Goal: Consume media (video, audio): Consume media (video, audio)

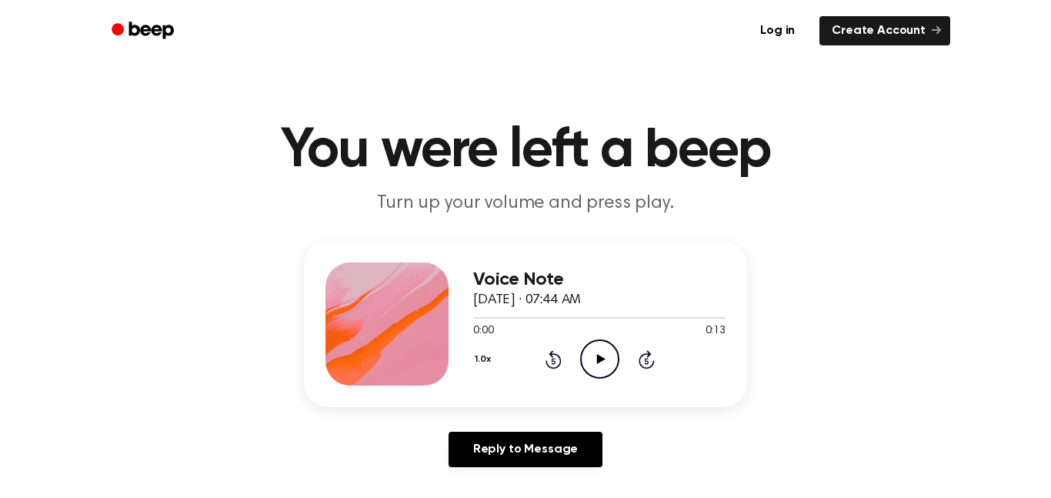
click at [597, 383] on div "Voice Note [DATE] · 07:44 AM 0:00 0:13 Your browser does not support the [objec…" at bounding box center [599, 323] width 252 height 123
click at [595, 363] on icon "Play Audio" at bounding box center [599, 358] width 39 height 39
click at [594, 357] on icon "Pause Audio" at bounding box center [599, 358] width 39 height 39
drag, startPoint x: 665, startPoint y: 315, endPoint x: 432, endPoint y: 300, distance: 233.6
click at [432, 300] on div "Voice Note [DATE] · 07:44 AM 0:09 0:13 Your browser does not support the [objec…" at bounding box center [525, 324] width 443 height 166
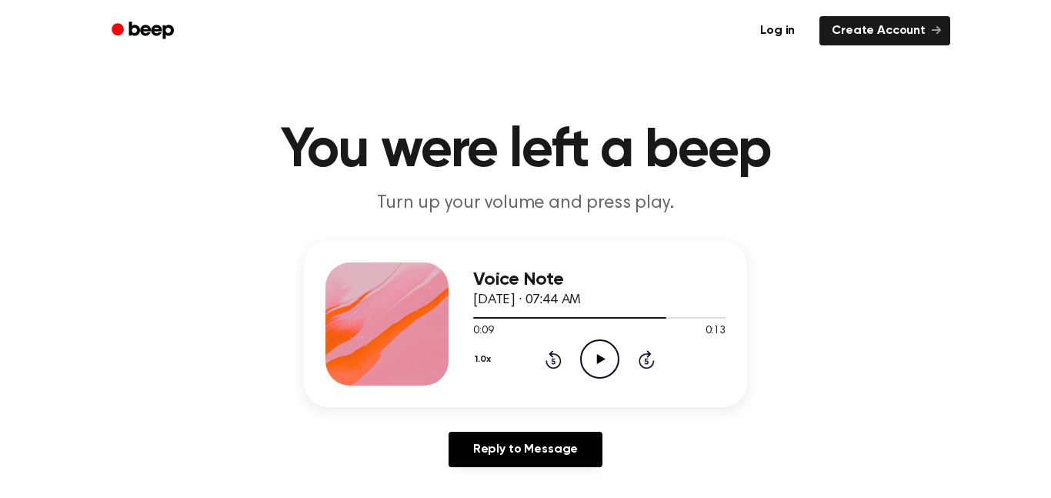
click at [599, 355] on icon "Play Audio" at bounding box center [599, 358] width 39 height 39
drag, startPoint x: 696, startPoint y: 316, endPoint x: 474, endPoint y: 348, distance: 224.6
click at [474, 348] on div "Voice Note [DATE] · 07:44 AM 0:12 0:13 Your browser does not support the [objec…" at bounding box center [599, 323] width 252 height 123
click at [479, 317] on div at bounding box center [599, 318] width 252 height 2
drag, startPoint x: 475, startPoint y: 320, endPoint x: 452, endPoint y: 321, distance: 23.9
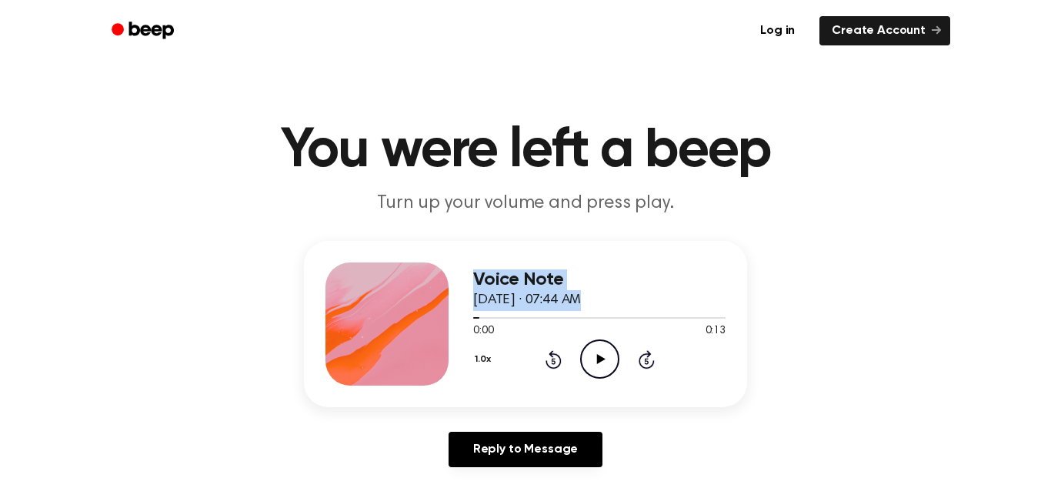
click at [452, 321] on div "Voice Note [DATE] · 07:44 AM 0:00 0:13 Your browser does not support the [objec…" at bounding box center [525, 324] width 443 height 166
click at [479, 323] on div at bounding box center [599, 317] width 252 height 12
click at [598, 358] on icon at bounding box center [600, 359] width 8 height 10
click at [598, 358] on icon at bounding box center [599, 359] width 7 height 10
click at [598, 358] on icon at bounding box center [600, 359] width 8 height 10
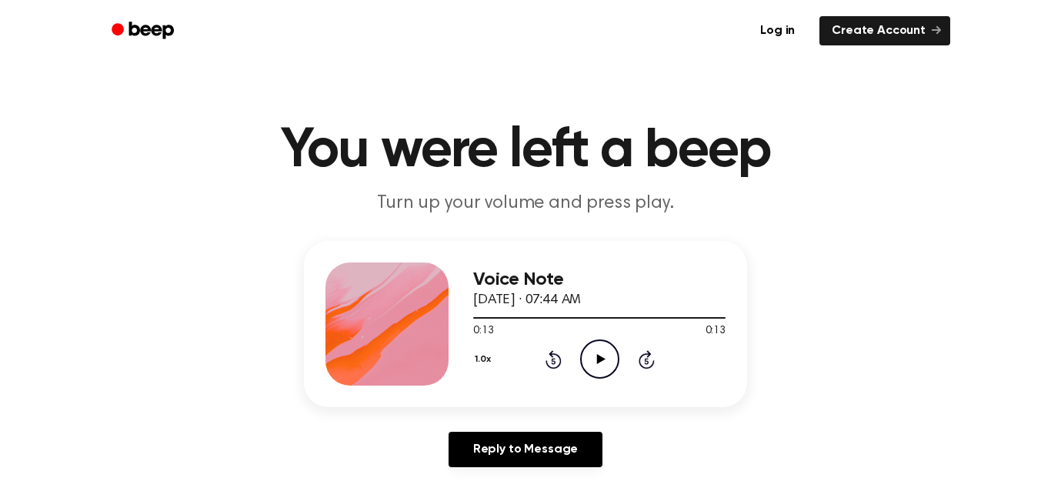
click at [607, 356] on icon "Play Audio" at bounding box center [599, 358] width 39 height 39
